Goal: Task Accomplishment & Management: Complete application form

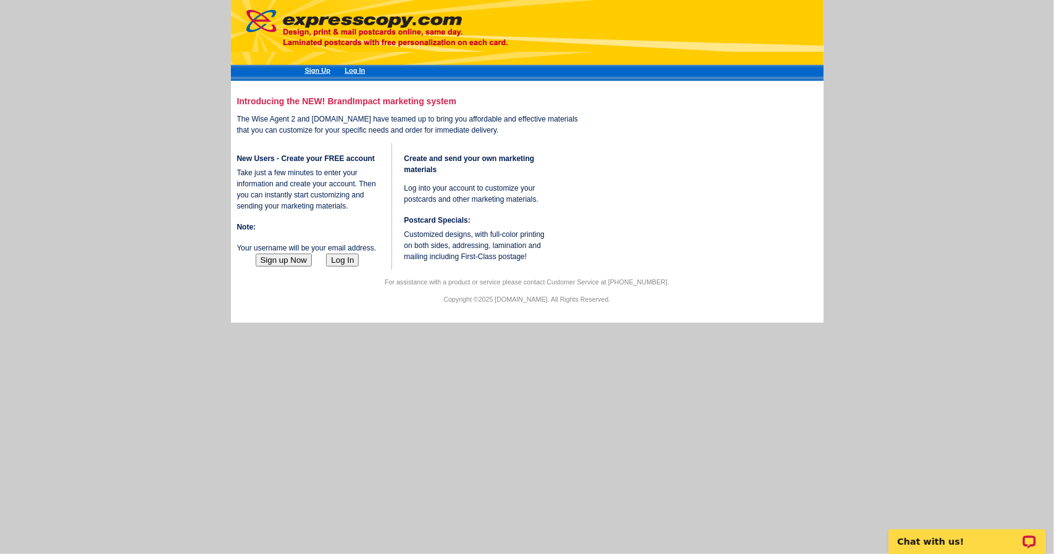
click at [285, 267] on button "Sign up Now" at bounding box center [284, 260] width 57 height 13
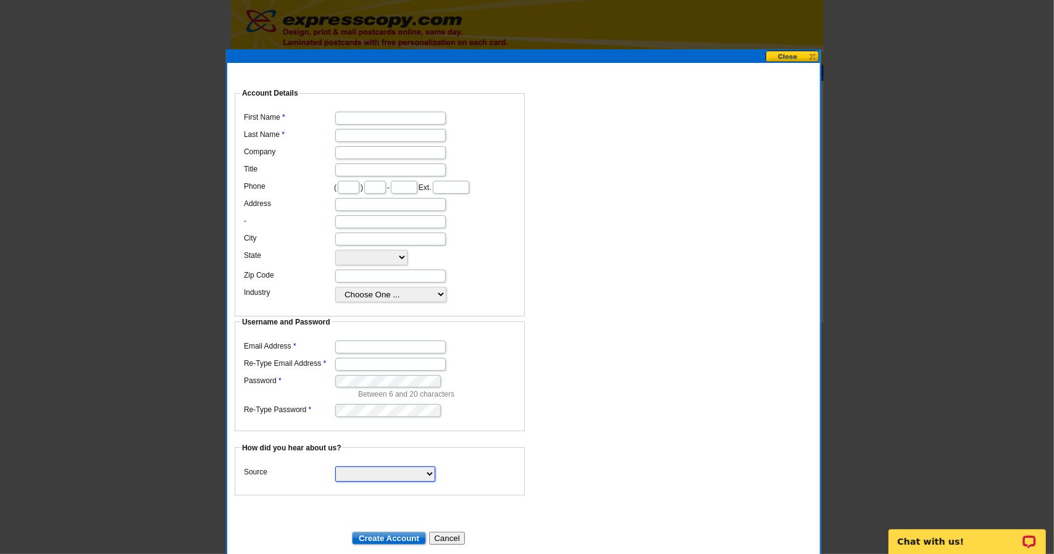
click at [360, 467] on select "Search Engine Television Ad Direct Mail Postcard Email Referred by a friend Oth…" at bounding box center [385, 474] width 100 height 15
click at [355, 112] on input "First Name" at bounding box center [390, 118] width 110 height 13
type input "[PERSON_NAME]"
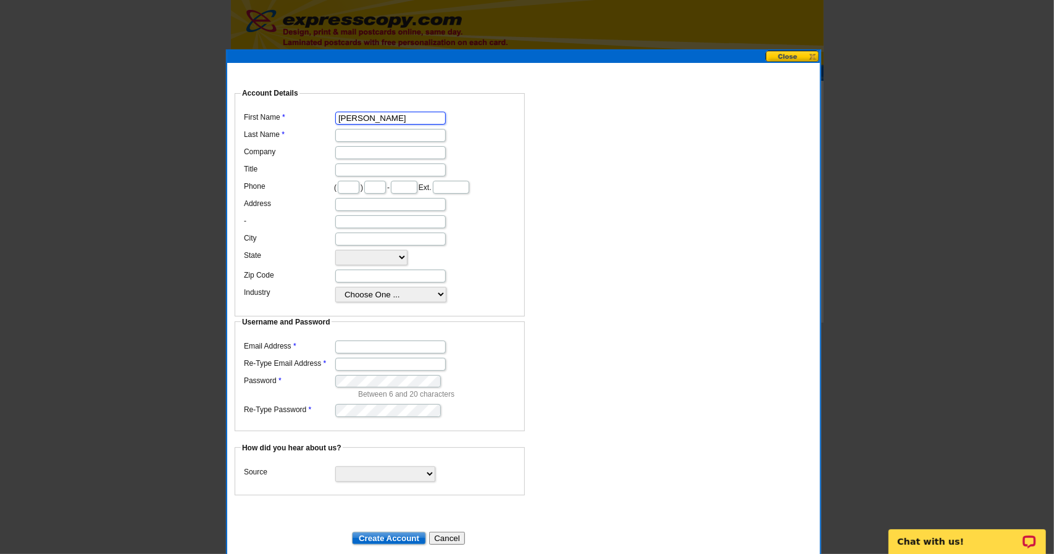
type input "Momentum Real Estate Group"
type input "561"
type input "255"
type input "3438"
type input "[STREET_ADDRESS]"
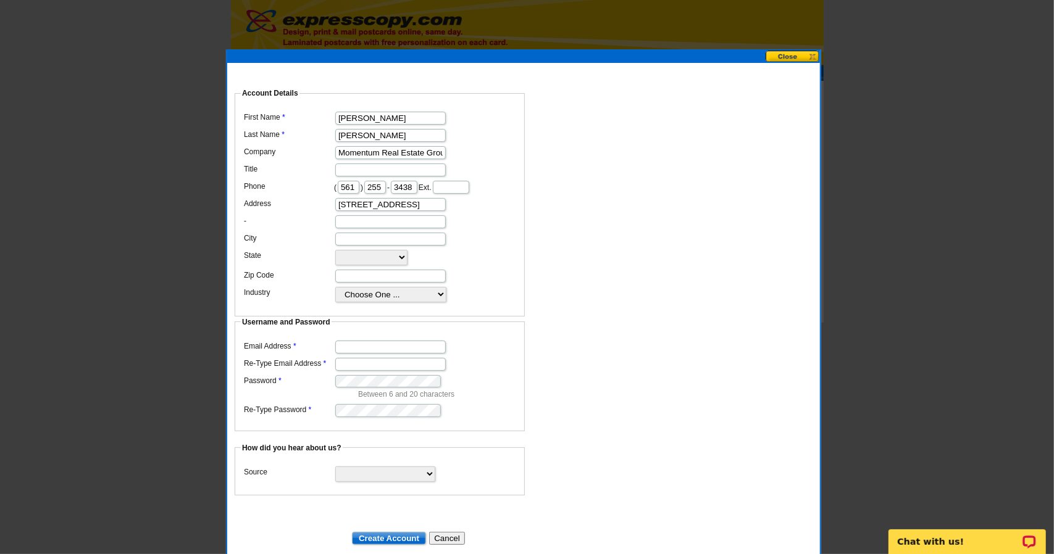
type input "[GEOGRAPHIC_DATA]"
select select "FL"
type input "33408"
type input "[EMAIL_ADDRESS][DOMAIN_NAME]"
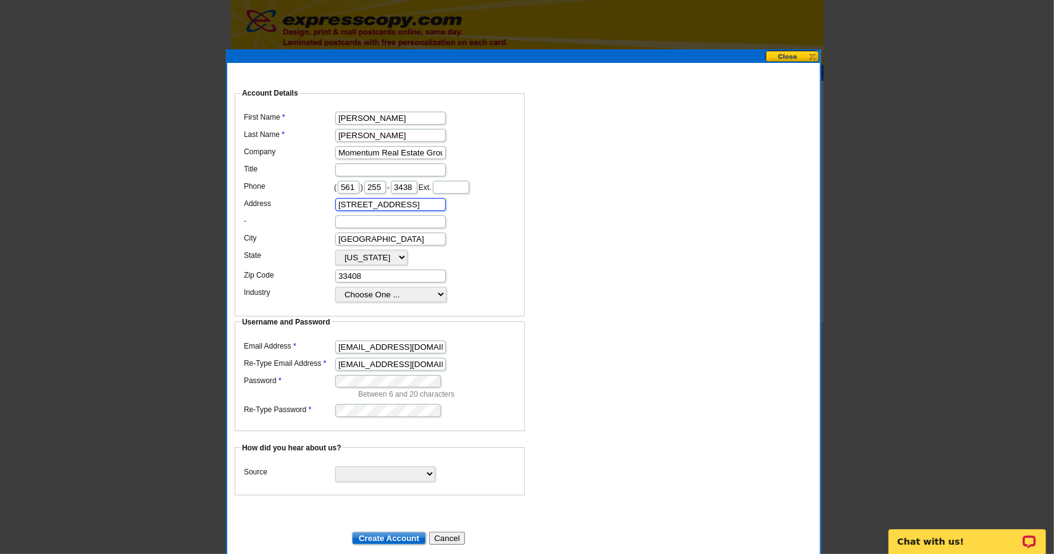
click at [432, 199] on input "[STREET_ADDRESS]" at bounding box center [390, 204] width 110 height 13
type input "[STREET_ADDRESS]"
click at [550, 213] on dd "Username and Password Email Address [EMAIL_ADDRESS][DOMAIN_NAME] Re-Type Email …" at bounding box center [523, 265] width 580 height 333
click at [343, 250] on select "[US_STATE] [US_STATE] [US_STATE] [US_STATE] [US_STATE] [US_STATE] [US_STATE] [U…" at bounding box center [371, 257] width 72 height 15
click at [610, 267] on dd "Username and Password Email Address [EMAIL_ADDRESS][DOMAIN_NAME] Re-Type Email …" at bounding box center [523, 265] width 580 height 333
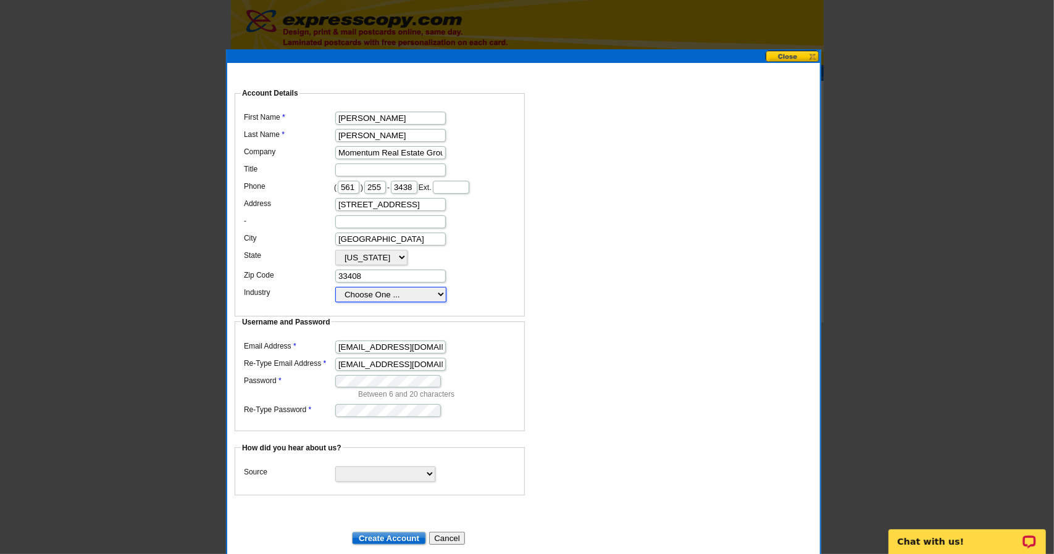
click at [384, 287] on select "Choose One ... Residential Real Estate Accounting Agriculture Architecture Arts…" at bounding box center [390, 294] width 111 height 15
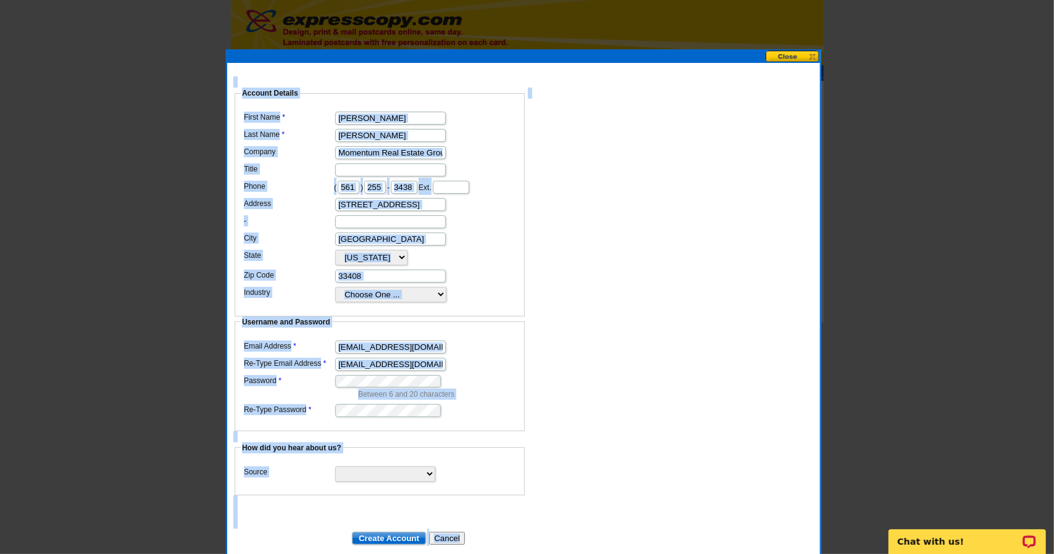
drag, startPoint x: 469, startPoint y: 35, endPoint x: 473, endPoint y: 52, distance: 17.7
click at [473, 52] on body "Sign Up Log In Introducing the NEW! BrandImpact marketing system The Wise Agent…" at bounding box center [527, 167] width 1054 height 334
click at [475, 317] on fieldset "Username and Password Email Address [EMAIL_ADDRESS][DOMAIN_NAME] Re-Type Email …" at bounding box center [380, 374] width 290 height 115
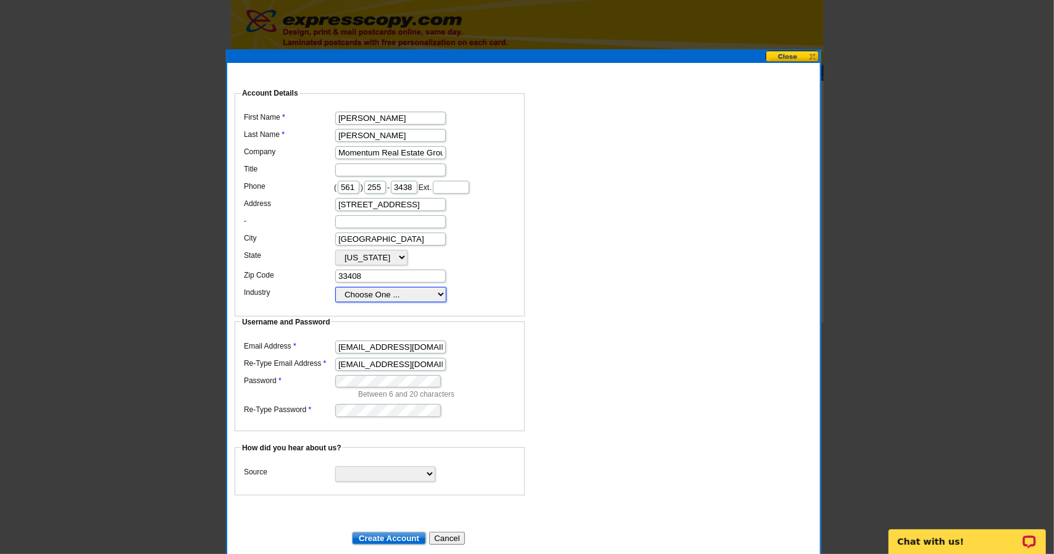
click at [438, 287] on select "Choose One ... Residential Real Estate Accounting Agriculture Architecture Arts…" at bounding box center [390, 294] width 111 height 15
select select "3"
click at [335, 287] on select "Choose One ... Residential Real Estate Accounting Agriculture Architecture Arts…" at bounding box center [390, 294] width 111 height 15
click at [366, 467] on select "Search Engine Television Ad Direct Mail Postcard Email Referred by a friend Oth…" at bounding box center [385, 474] width 100 height 15
click at [335, 467] on select "Search Engine Television Ad Direct Mail Postcard Email Referred by a friend Oth…" at bounding box center [385, 474] width 100 height 15
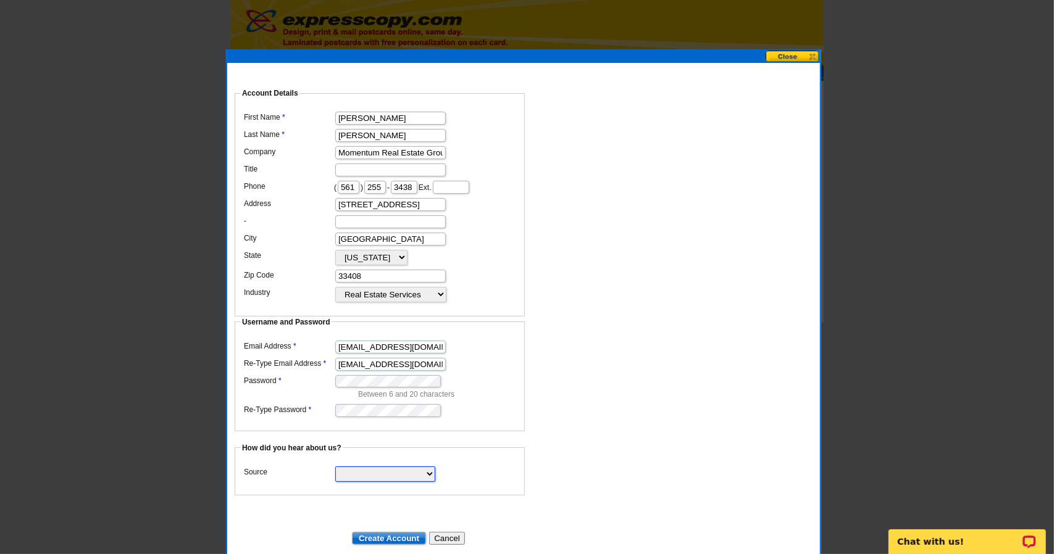
click at [359, 467] on select "Search Engine Television Ad Direct Mail Postcard Email Referred by a friend Oth…" at bounding box center [385, 474] width 100 height 15
click at [468, 507] on dt at bounding box center [523, 512] width 580 height 11
click at [396, 532] on input "Create Account" at bounding box center [389, 538] width 74 height 13
